Goal: Find specific page/section

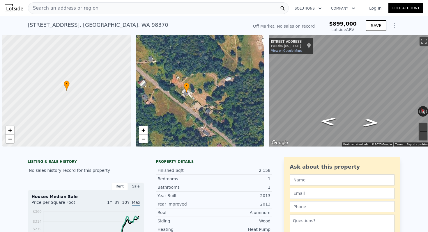
scroll to position [0, 2]
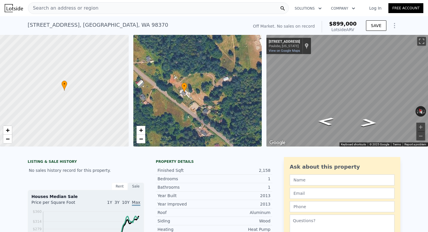
click at [90, 10] on span "Search an address or region" at bounding box center [63, 8] width 70 height 7
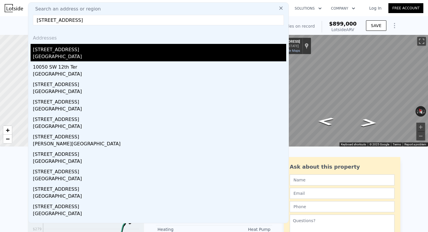
type input "[STREET_ADDRESS]"
click at [58, 49] on div "[STREET_ADDRESS]" at bounding box center [159, 48] width 253 height 9
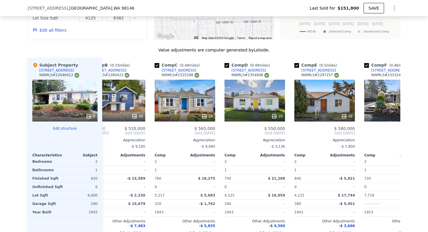
scroll to position [0, 94]
click at [320, 109] on div "28" at bounding box center [325, 101] width 61 height 42
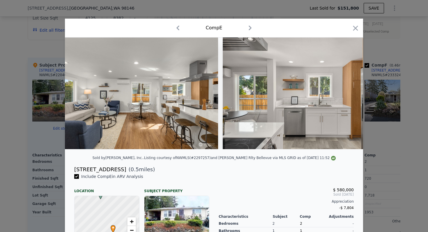
scroll to position [0, 1815]
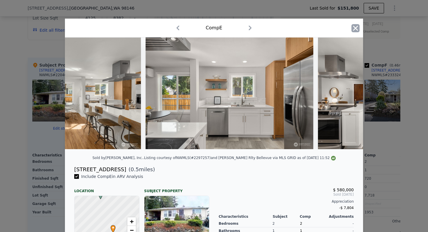
click at [355, 27] on icon "button" at bounding box center [355, 28] width 5 height 5
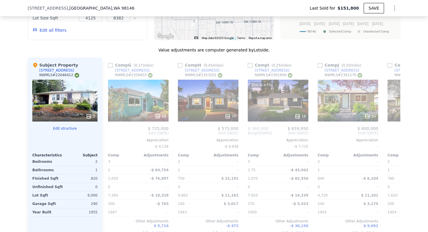
scroll to position [0, 505]
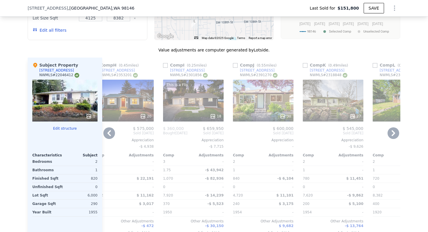
click at [263, 108] on div "30" at bounding box center [263, 101] width 61 height 42
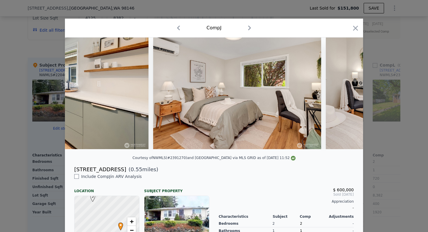
scroll to position [0, 2735]
